Goal: Transaction & Acquisition: Subscribe to service/newsletter

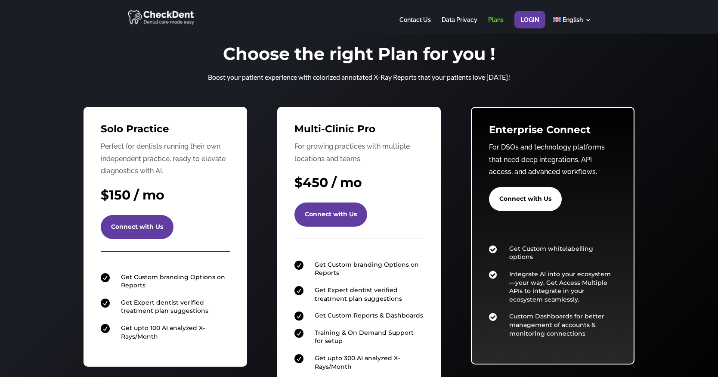
click at [25, 108] on div "Choose the right Plan for you ! Boost your patient experience with colorized an…" at bounding box center [359, 230] width 718 height 392
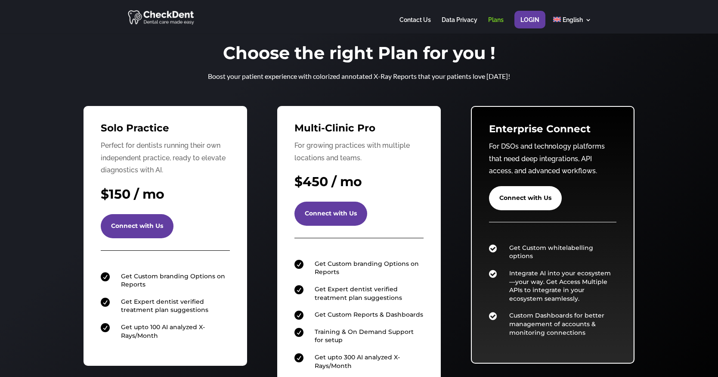
click at [31, 104] on div "Choose the right Plan for you ! Boost your patient experience with colorized an…" at bounding box center [359, 229] width 718 height 392
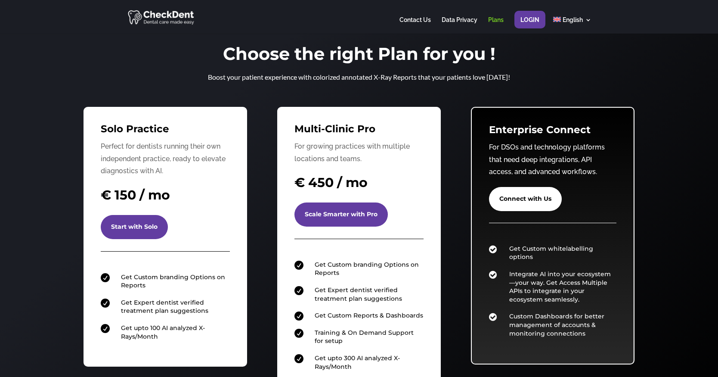
scroll to position [2, 0]
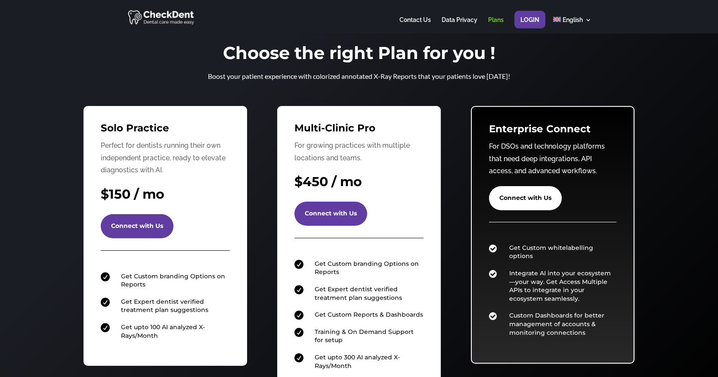
click at [84, 89] on div "Choose the right Plan for you ! Boost your patient experience with colorized an…" at bounding box center [359, 229] width 718 height 392
